Goal: Task Accomplishment & Management: Manage account settings

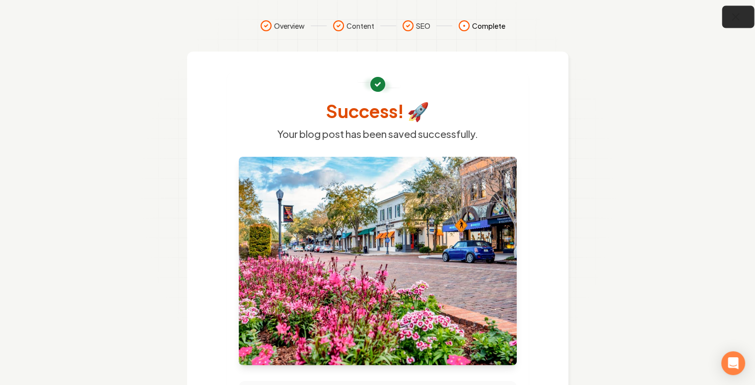
click at [737, 17] on icon "button" at bounding box center [735, 17] width 12 height 12
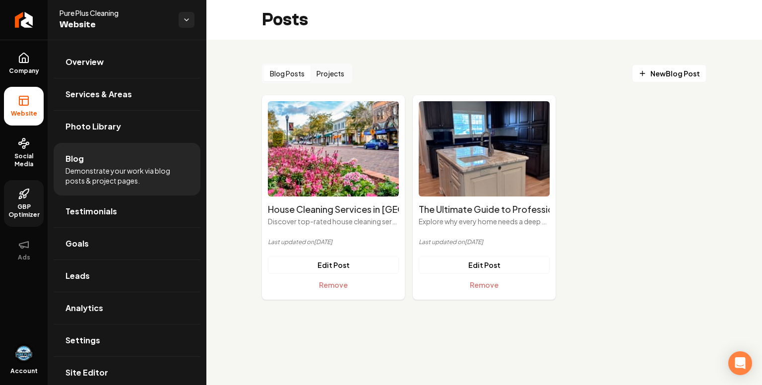
click at [28, 198] on icon at bounding box center [24, 194] width 12 height 12
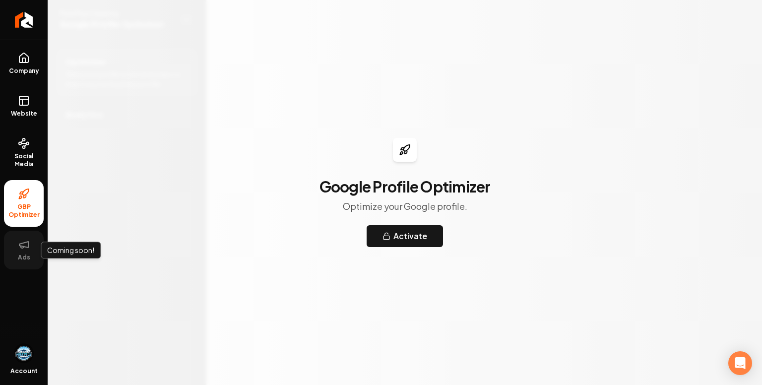
click at [22, 251] on button "Ads" at bounding box center [24, 250] width 40 height 39
click at [28, 150] on link "Social Media" at bounding box center [24, 153] width 40 height 47
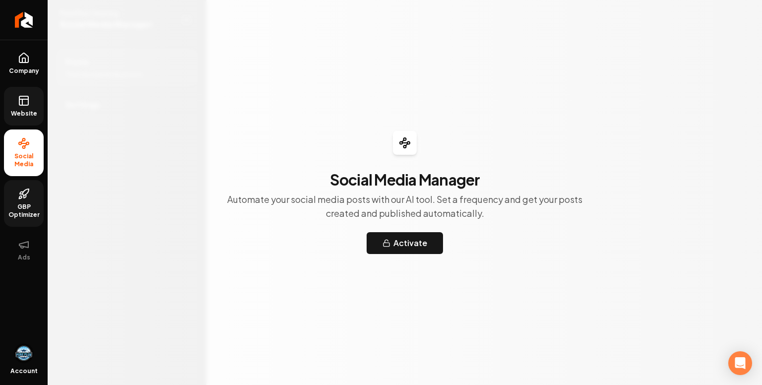
click at [28, 110] on span "Website" at bounding box center [24, 114] width 34 height 8
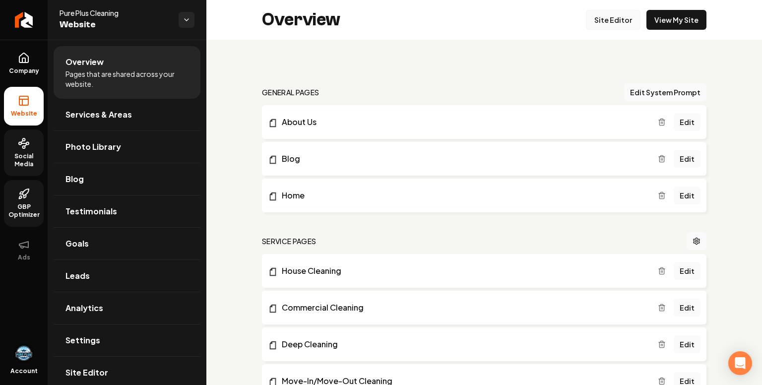
click at [615, 20] on link "Site Editor" at bounding box center [613, 20] width 55 height 20
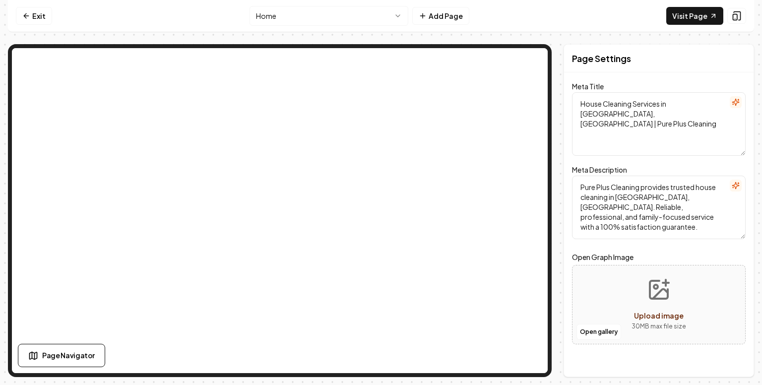
click at [609, 196] on textarea "Pure Plus Cleaning provides trusted house cleaning in [GEOGRAPHIC_DATA], [GEOGR…" at bounding box center [659, 208] width 174 height 64
type textarea "Pure Plus Cleaning provides trusted house cleaning services in [GEOGRAPHIC_DATA…"
click at [734, 359] on button "Save" at bounding box center [731, 360] width 29 height 18
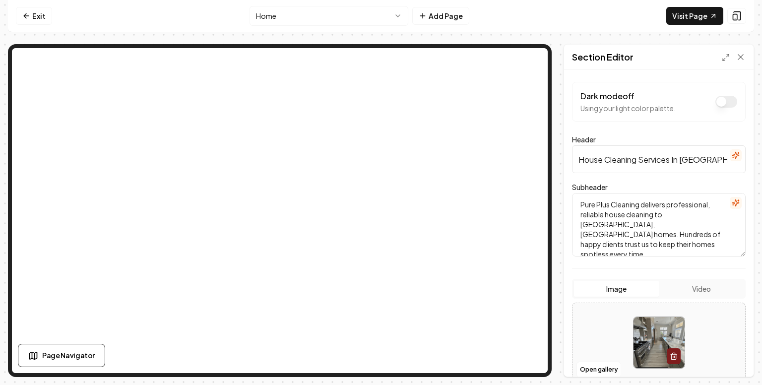
click at [648, 339] on img at bounding box center [659, 342] width 51 height 51
click at [754, 378] on div at bounding box center [755, 378] width 0 height 0
click at [608, 368] on button "Open gallery" at bounding box center [599, 370] width 45 height 16
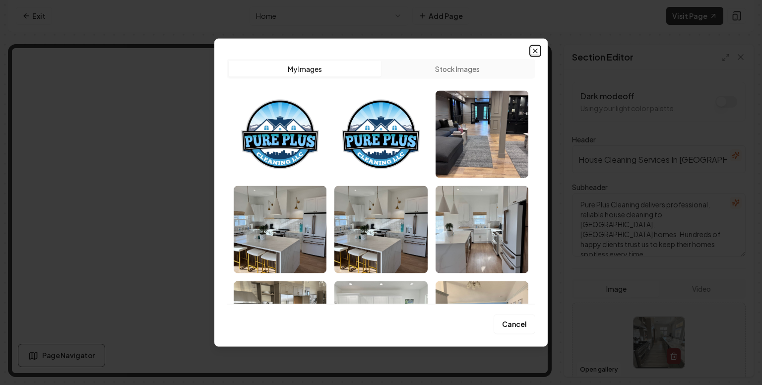
click at [537, 50] on icon "button" at bounding box center [535, 51] width 8 height 8
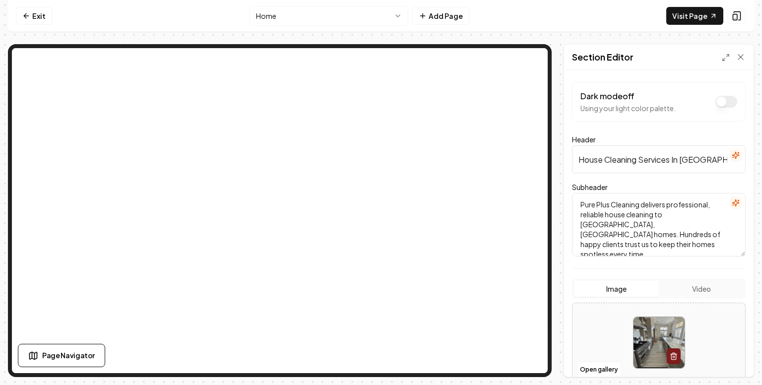
click at [645, 345] on img at bounding box center [659, 342] width 51 height 51
type input "**********"
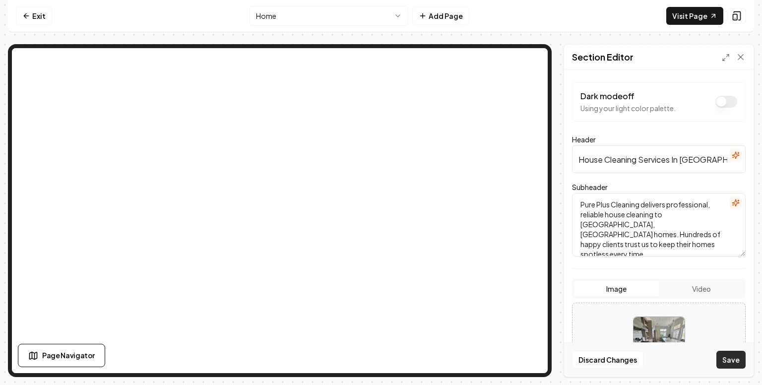
click at [734, 362] on button "Save" at bounding box center [731, 360] width 29 height 18
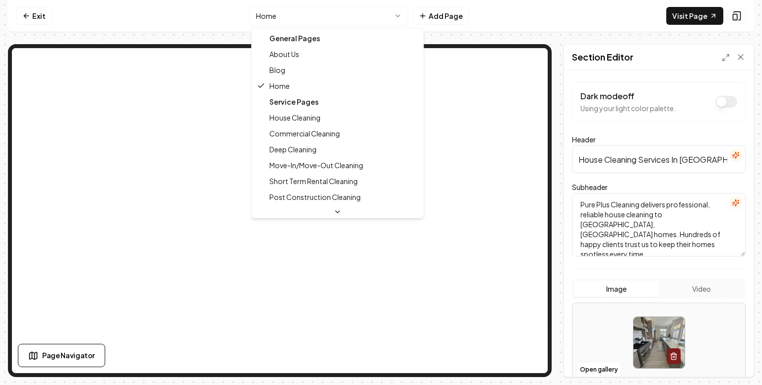
click at [318, 15] on html "Computer Required This feature is only available on a computer. Please switch t…" at bounding box center [381, 192] width 762 height 385
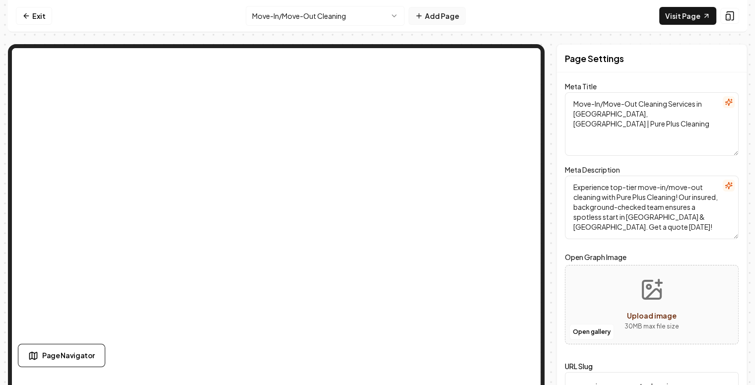
click at [431, 16] on button "Add Page" at bounding box center [436, 16] width 57 height 18
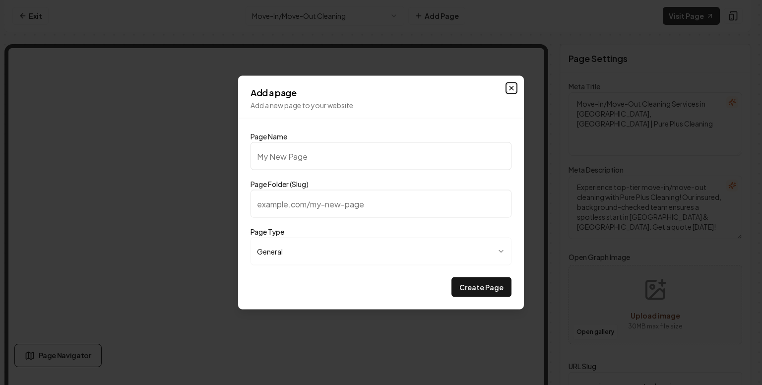
click at [512, 87] on icon "button" at bounding box center [512, 88] width 8 height 8
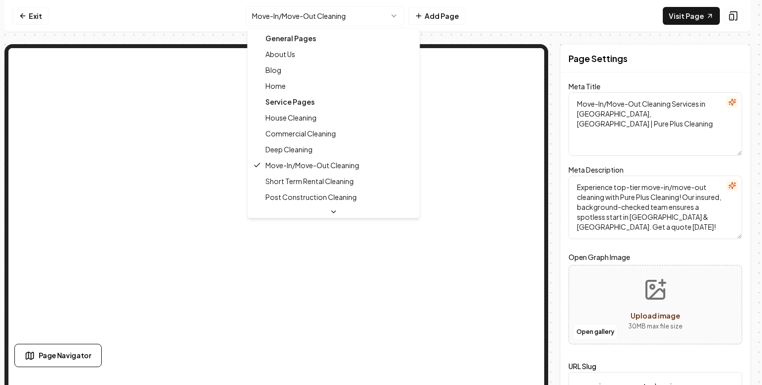
click at [351, 20] on html "Computer Required This feature is only available on a computer. Please switch t…" at bounding box center [381, 192] width 762 height 385
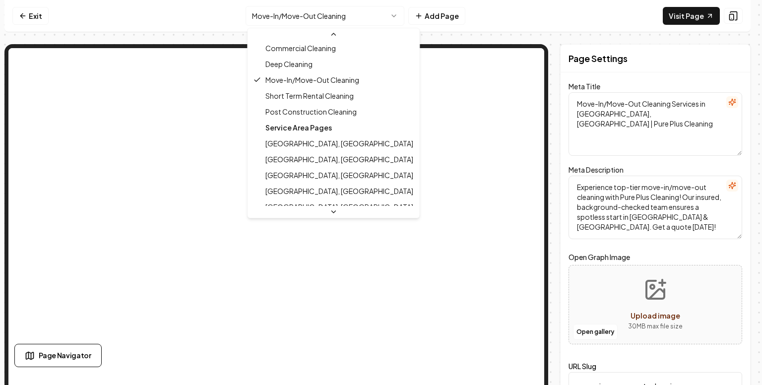
scroll to position [96, 0]
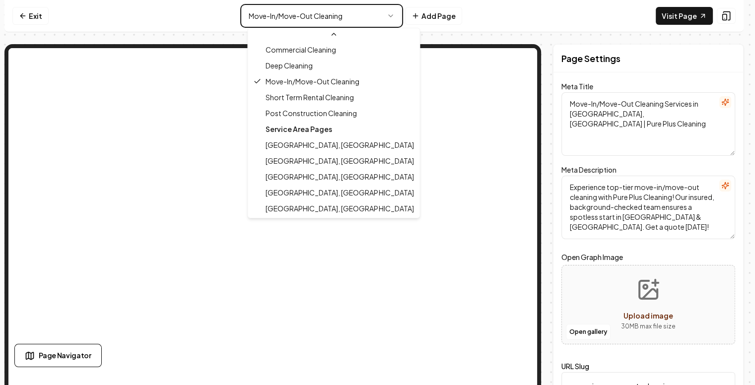
click at [32, 15] on html "Computer Required This feature is only available on a computer. Please switch t…" at bounding box center [377, 192] width 755 height 385
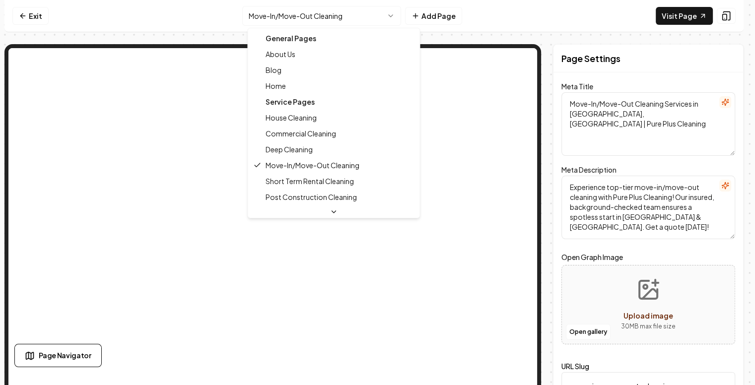
click at [296, 16] on html "Computer Required This feature is only available on a computer. Please switch t…" at bounding box center [377, 192] width 755 height 385
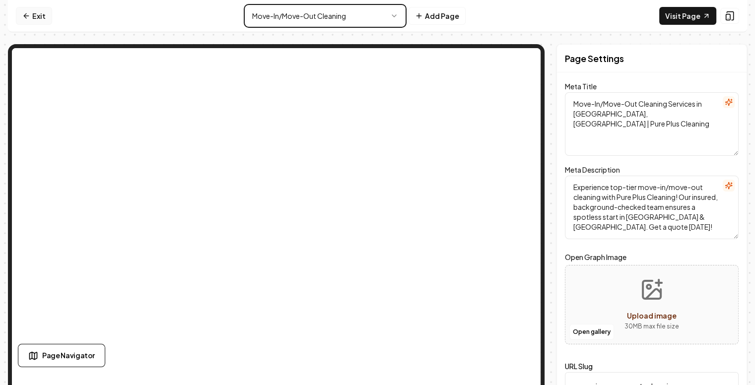
click at [26, 15] on html "Computer Required This feature is only available on a computer. Please switch t…" at bounding box center [377, 192] width 755 height 385
click at [26, 15] on icon at bounding box center [26, 16] width 8 height 8
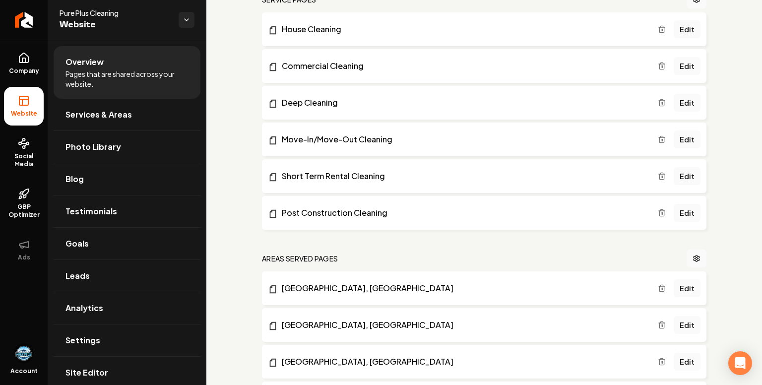
scroll to position [432, 0]
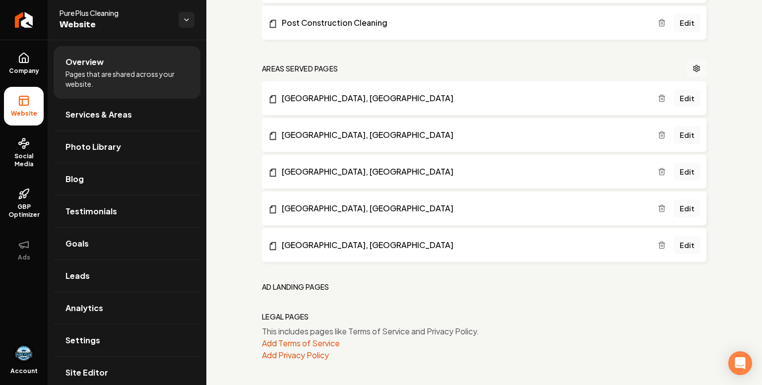
click at [696, 68] on circle "Main content area" at bounding box center [697, 68] width 2 height 2
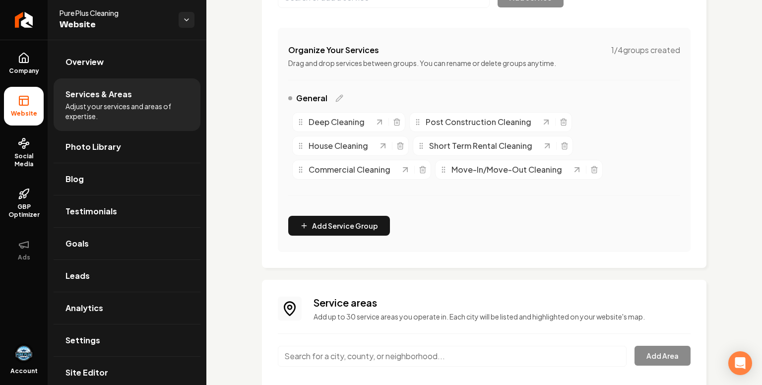
scroll to position [264, 0]
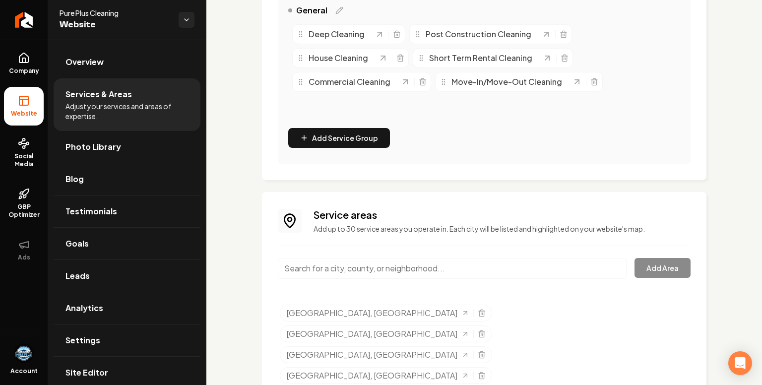
click at [661, 265] on div "Add Area" at bounding box center [484, 274] width 413 height 33
click at [423, 265] on input "Main content area" at bounding box center [452, 268] width 349 height 21
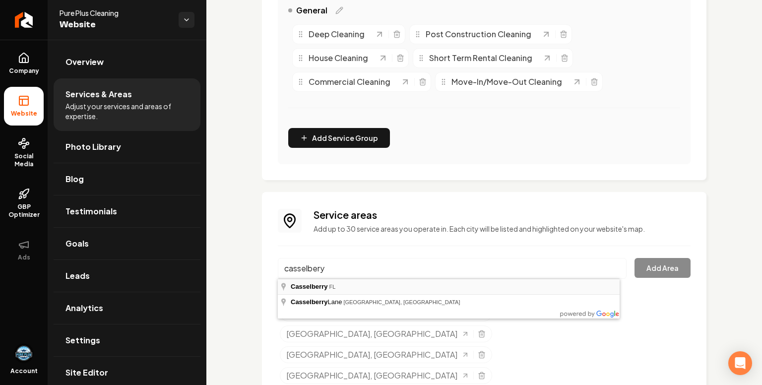
type input "Casselberry, [GEOGRAPHIC_DATA]"
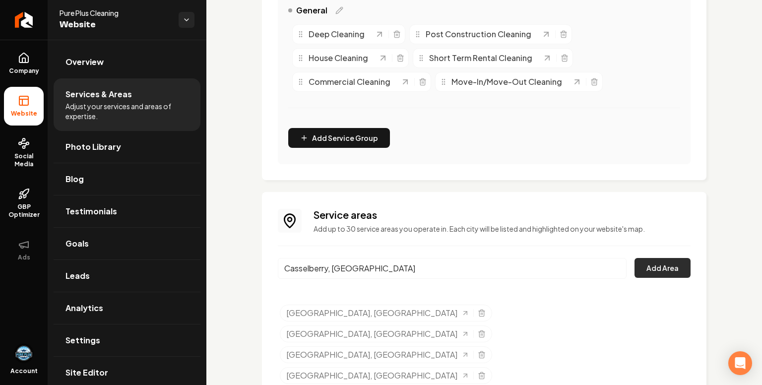
click at [646, 274] on button "Add Area" at bounding box center [663, 268] width 56 height 20
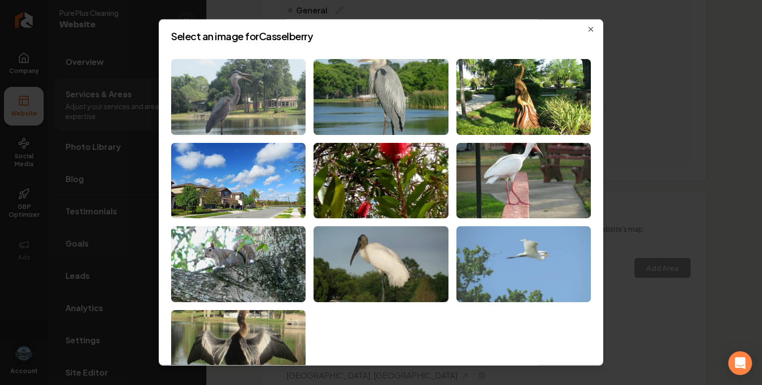
scroll to position [0, 0]
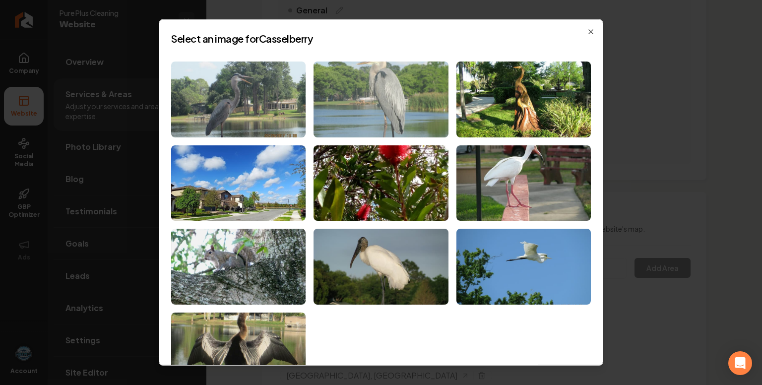
click at [376, 106] on img at bounding box center [381, 100] width 134 height 76
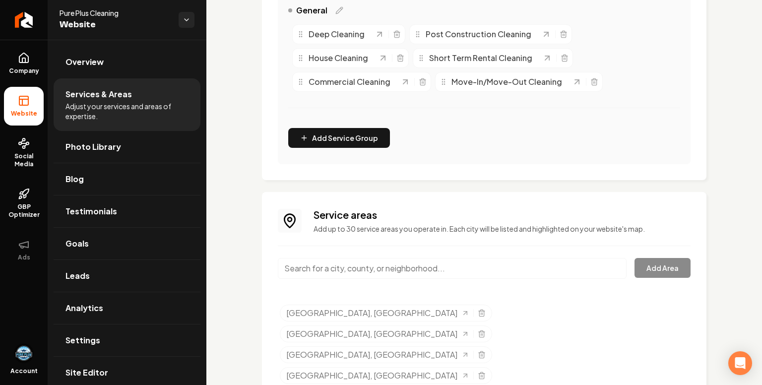
click at [474, 271] on input "Main content area" at bounding box center [452, 268] width 349 height 21
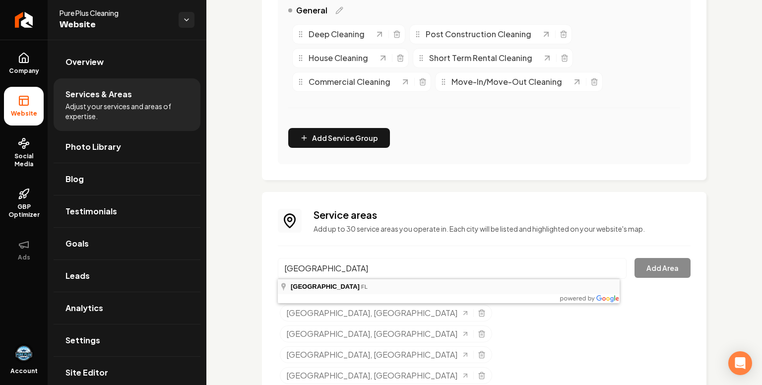
type input "[GEOGRAPHIC_DATA], [GEOGRAPHIC_DATA]"
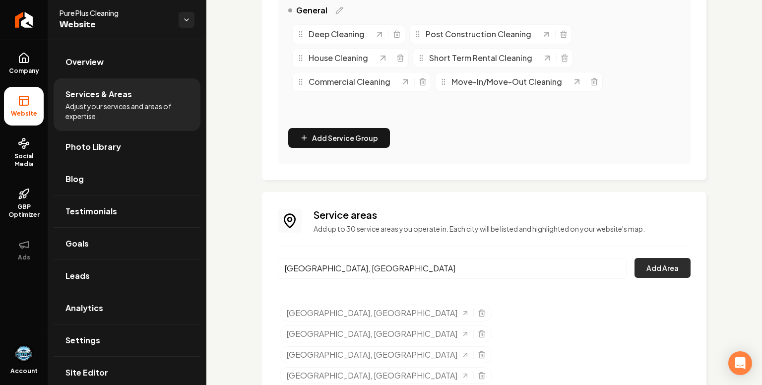
click at [662, 271] on button "Add Area" at bounding box center [663, 268] width 56 height 20
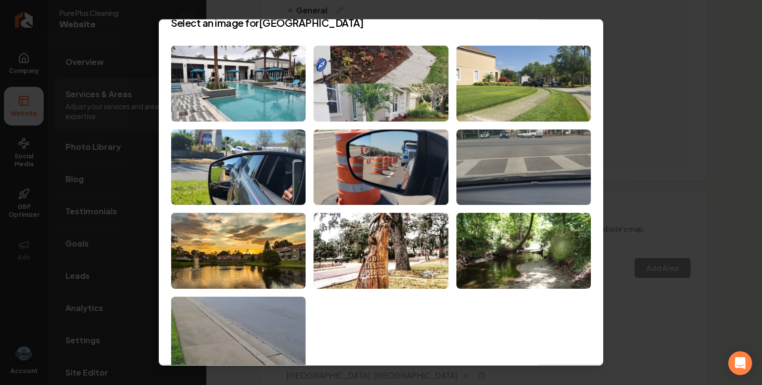
scroll to position [37, 0]
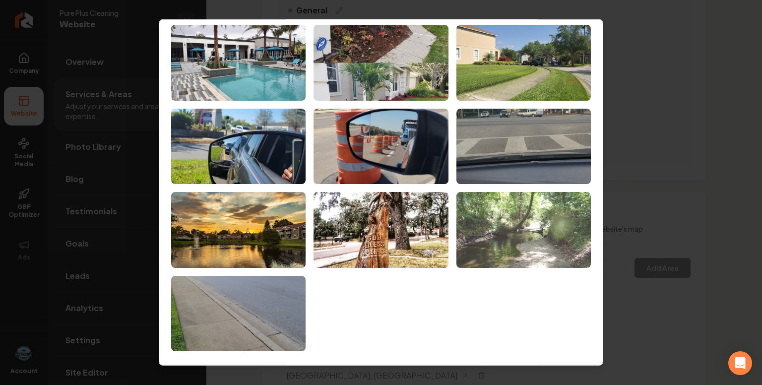
click at [526, 244] on img at bounding box center [524, 230] width 134 height 76
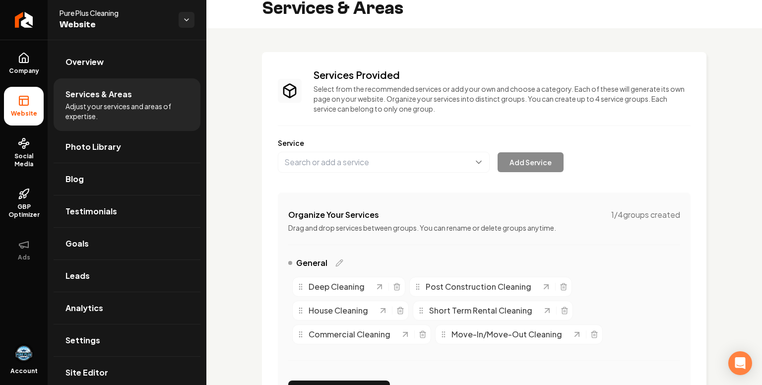
scroll to position [0, 0]
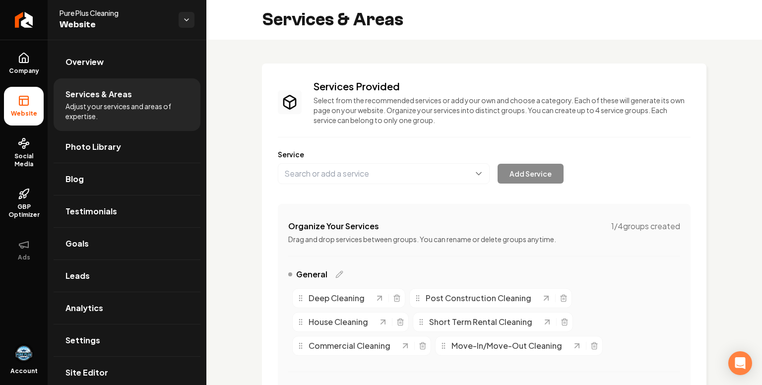
click at [25, 103] on icon at bounding box center [24, 101] width 12 height 12
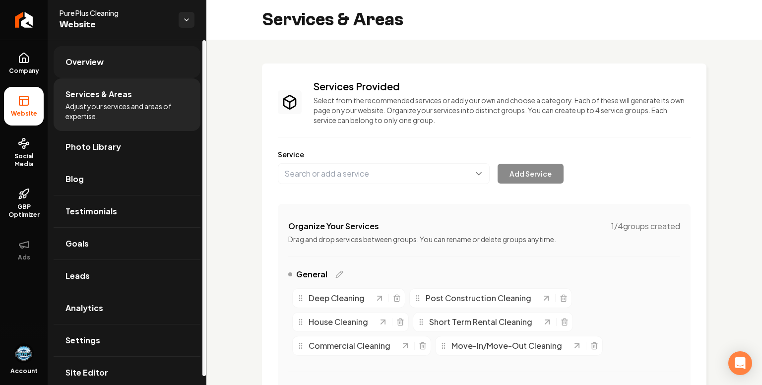
click at [105, 62] on link "Overview" at bounding box center [127, 62] width 147 height 32
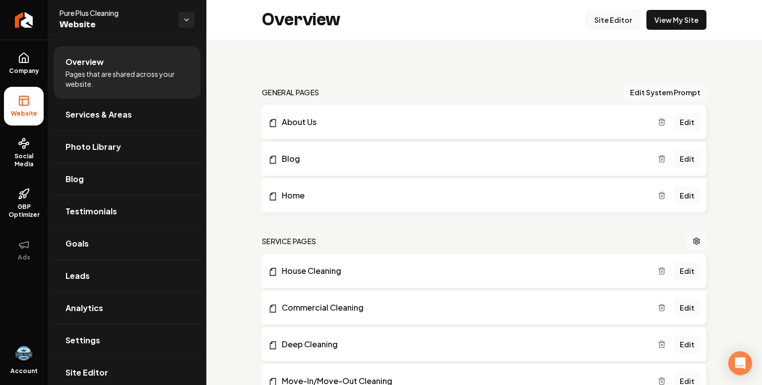
click at [609, 22] on link "Site Editor" at bounding box center [613, 20] width 55 height 20
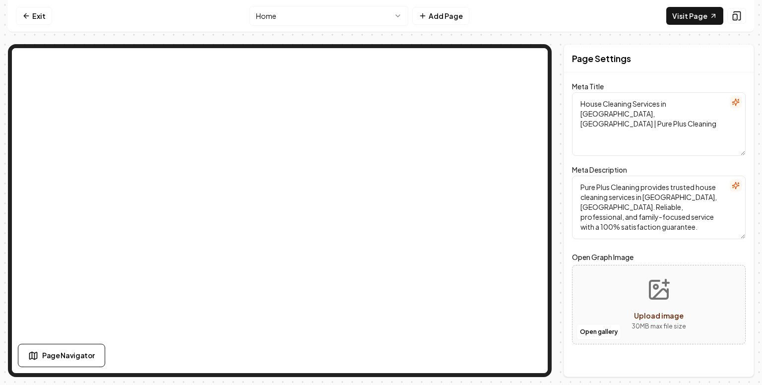
click at [635, 102] on textarea "House Cleaning Services in [GEOGRAPHIC_DATA], [GEOGRAPHIC_DATA] | Pure Plus Cle…" at bounding box center [659, 124] width 174 height 64
click at [685, 101] on textarea "House Cleaning & Maid Services in [GEOGRAPHIC_DATA], [GEOGRAPHIC_DATA] | Pure P…" at bounding box center [659, 124] width 174 height 64
type textarea "House Cleaning & Maid Service in [GEOGRAPHIC_DATA], [GEOGRAPHIC_DATA] | Pure Pl…"
click at [608, 195] on textarea "Pure Plus Cleaning provides trusted house cleaning services in [GEOGRAPHIC_DATA…" at bounding box center [659, 208] width 174 height 64
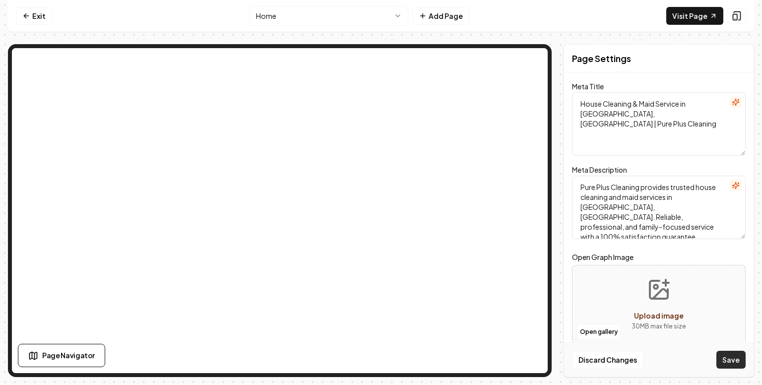
type textarea "Pure Plus Cleaning provides trusted house cleaning and maid services in [GEOGRA…"
click at [732, 358] on button "Save" at bounding box center [731, 360] width 29 height 18
